Goal: Task Accomplishment & Management: Manage account settings

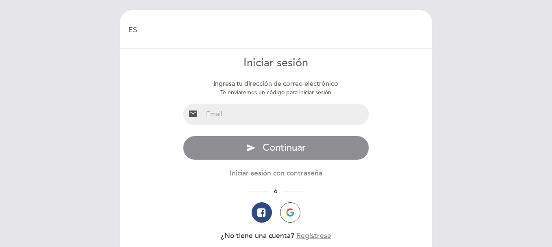
select select "es"
click at [276, 115] on input "email" at bounding box center [286, 115] width 166 height 22
click at [296, 122] on input "reservas11@" at bounding box center [286, 115] width 166 height 22
drag, startPoint x: 242, startPoint y: 113, endPoint x: 174, endPoint y: 113, distance: 68.3
click at [174, 113] on form "Iniciar sesión Ingresa tu dirección de correo electrónico Te enviaremos un códi…" at bounding box center [276, 156] width 301 height 203
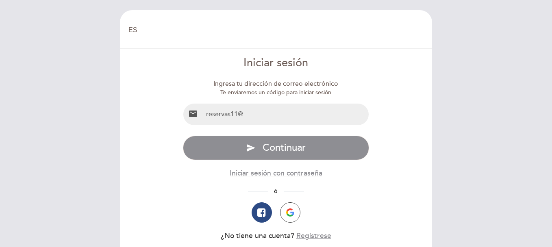
paste input "[EMAIL_ADDRESS][DOMAIN_NAME]"
click at [240, 113] on input "[EMAIL_ADDRESS][DOMAIN_NAME]" at bounding box center [286, 115] width 166 height 22
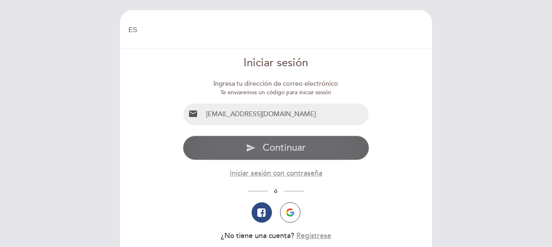
type input "[EMAIL_ADDRESS][DOMAIN_NAME]"
click at [295, 144] on span "Continuar" at bounding box center [284, 148] width 43 height 12
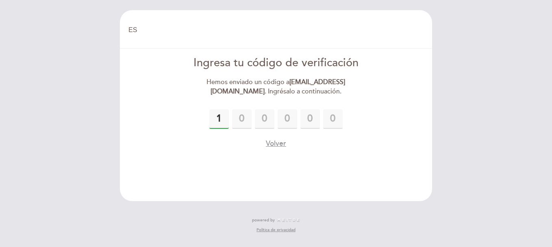
type input "1"
type input "5"
type input "2"
type input "8"
type input "3"
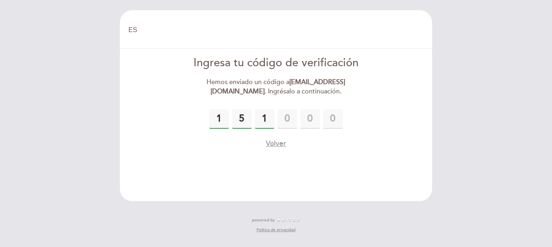
type input "1"
type input "8"
type input "3"
type input "1"
type input "5"
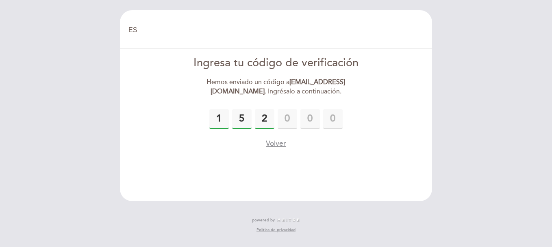
type input "2"
type input "1"
type input "8"
type input "3"
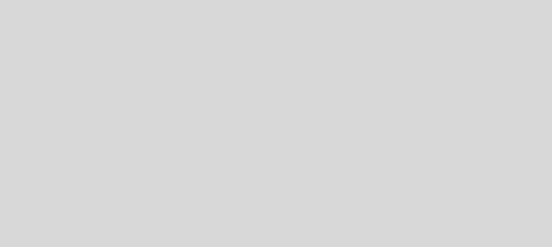
select select "es"
